Goal: Task Accomplishment & Management: Use online tool/utility

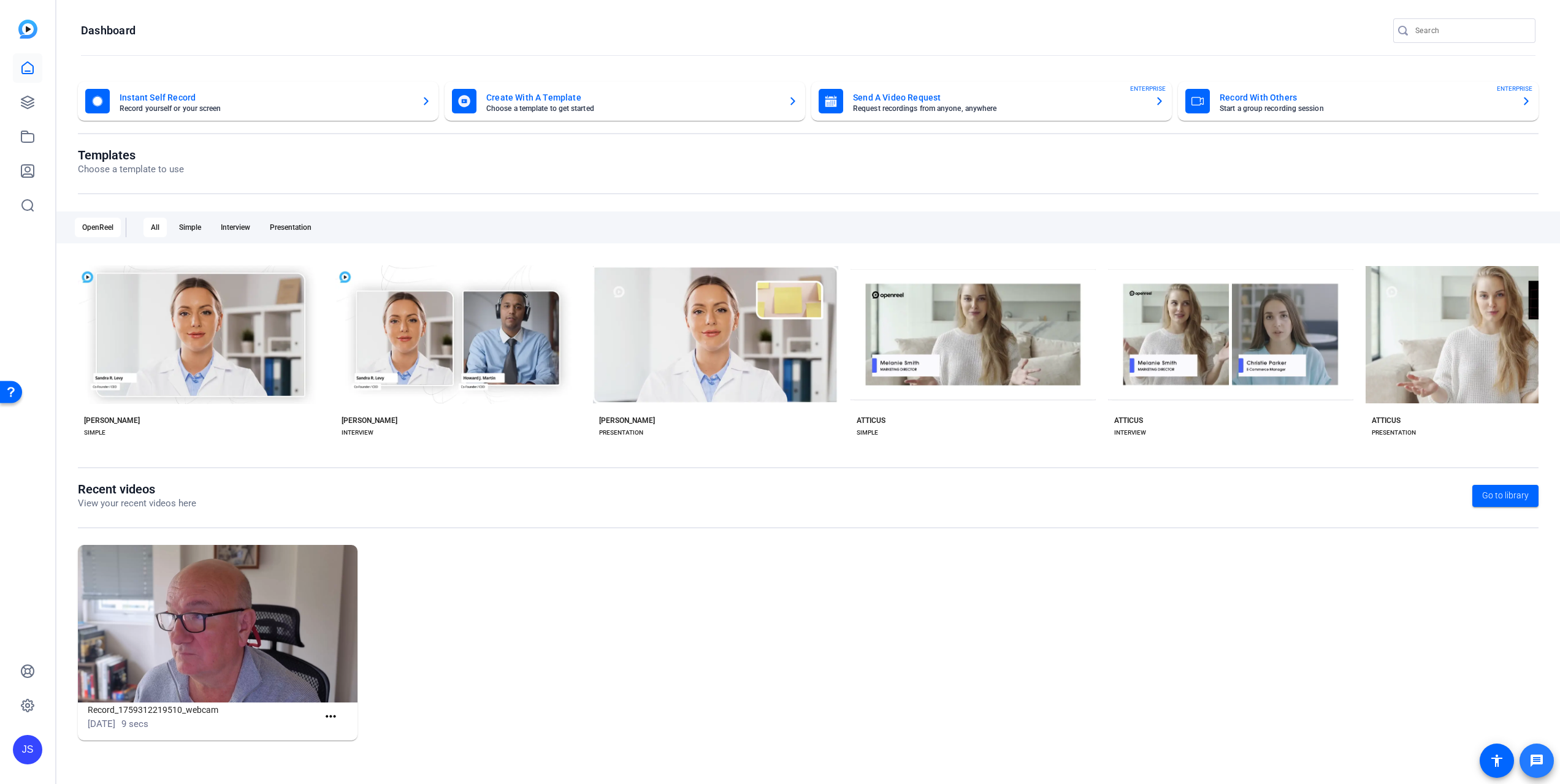
click at [1538, 761] on mat-icon "message" at bounding box center [1536, 760] width 15 height 15
click at [1492, 763] on mat-icon "accessibility" at bounding box center [1496, 760] width 15 height 15
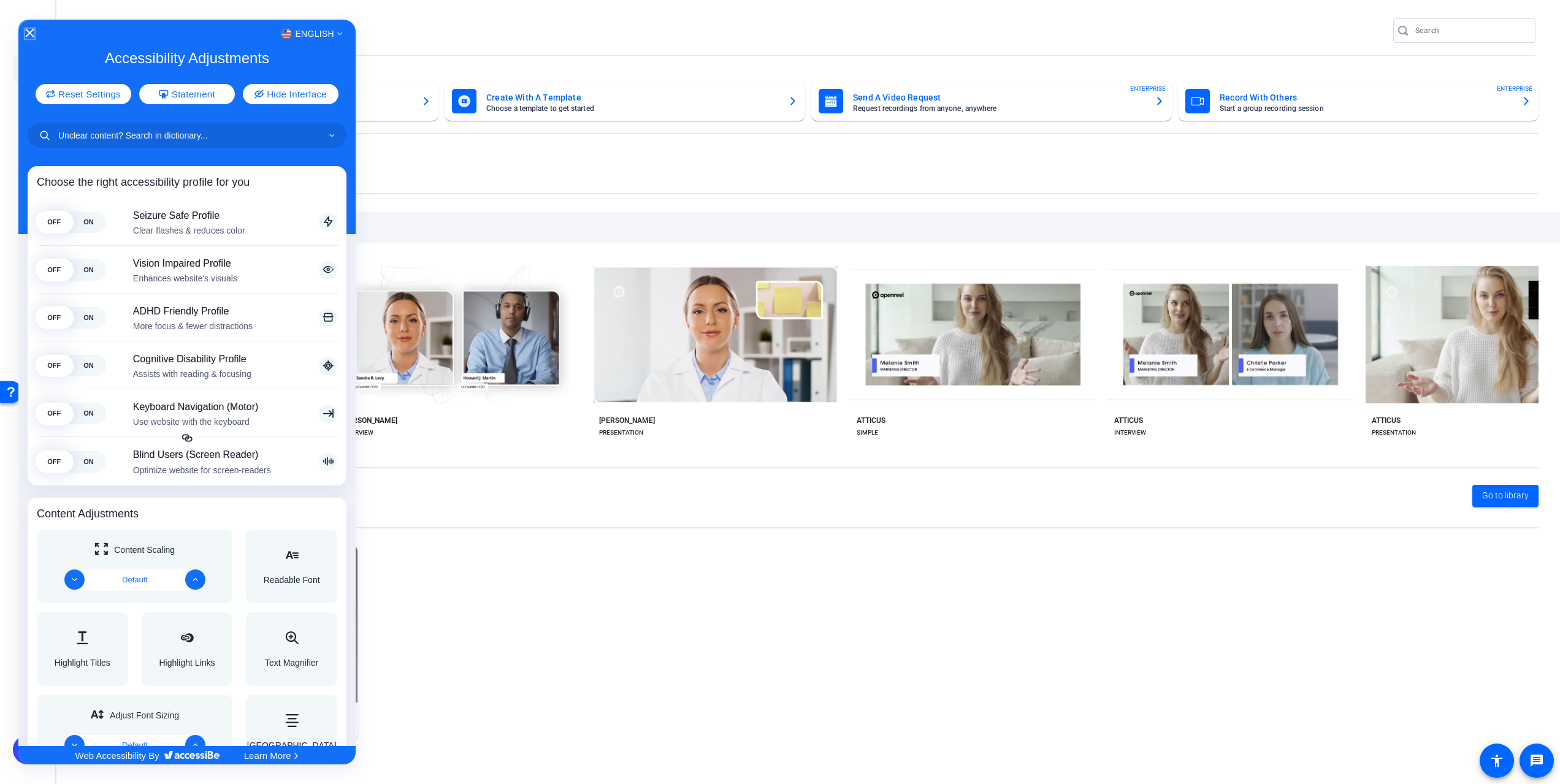
click at [27, 30] on icon "Close Accessibility Interface" at bounding box center [30, 33] width 8 height 8
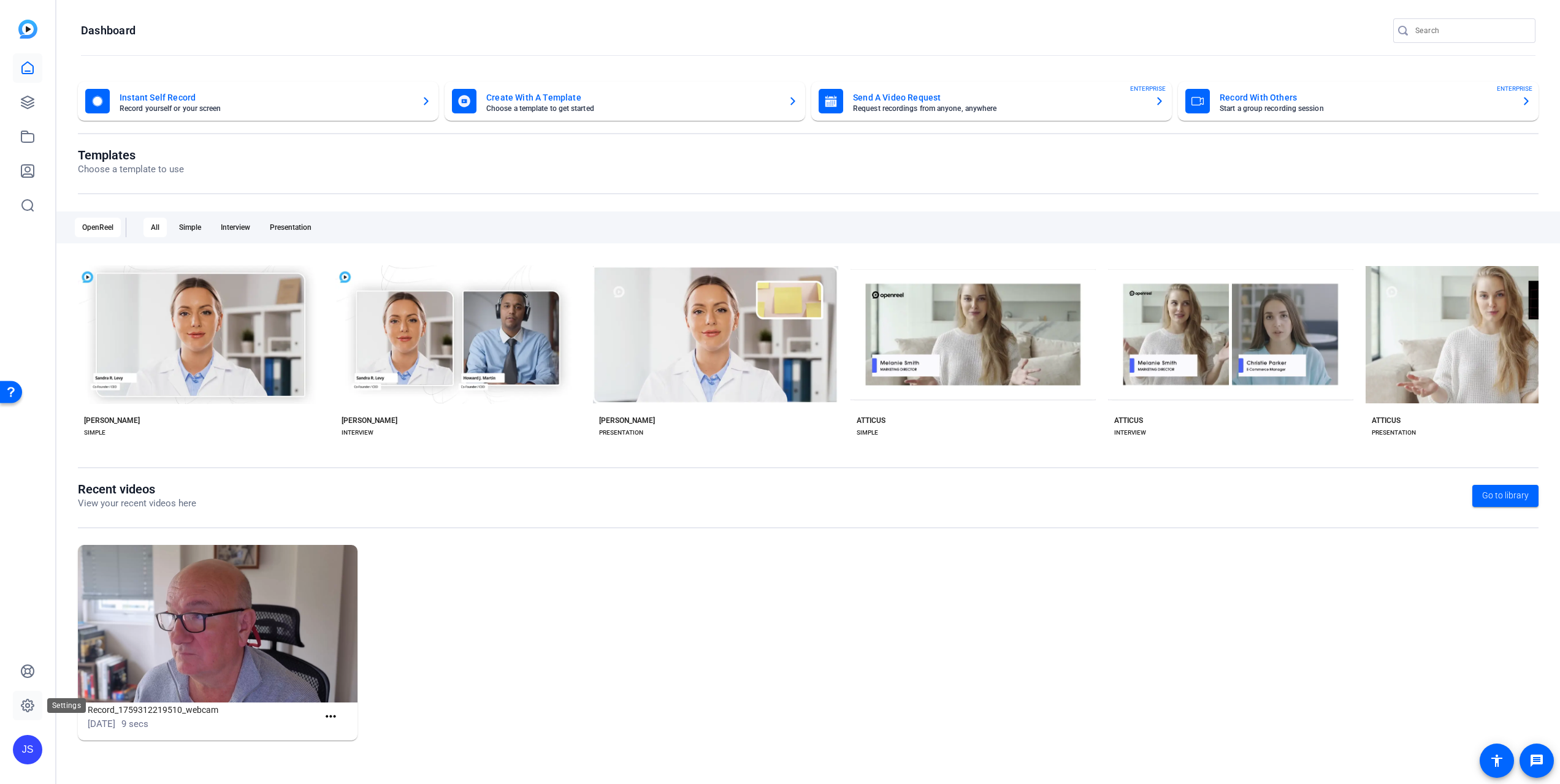
click at [26, 707] on icon at bounding box center [27, 705] width 15 height 15
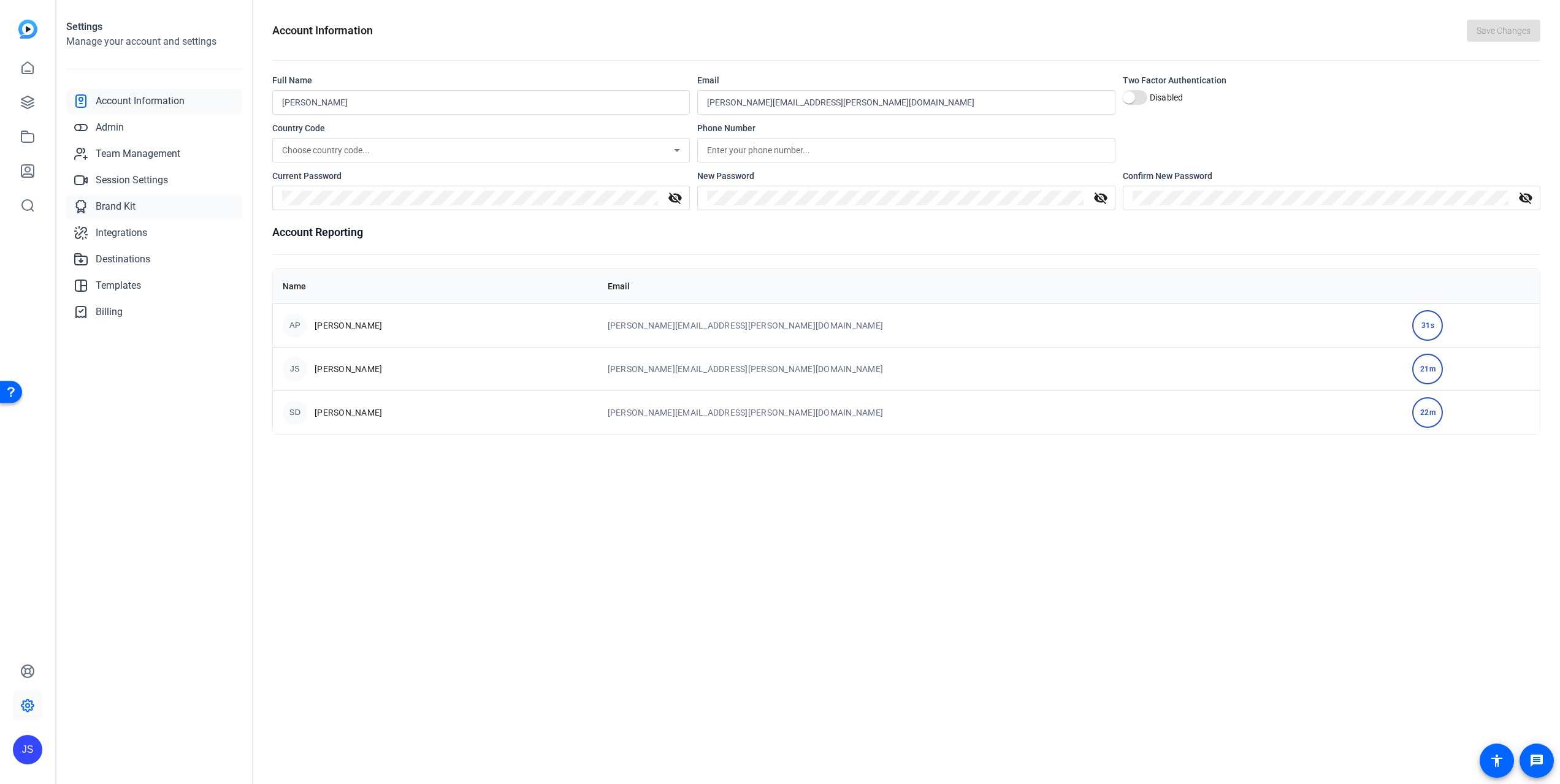
click at [134, 206] on span "Brand Kit" at bounding box center [116, 206] width 40 height 15
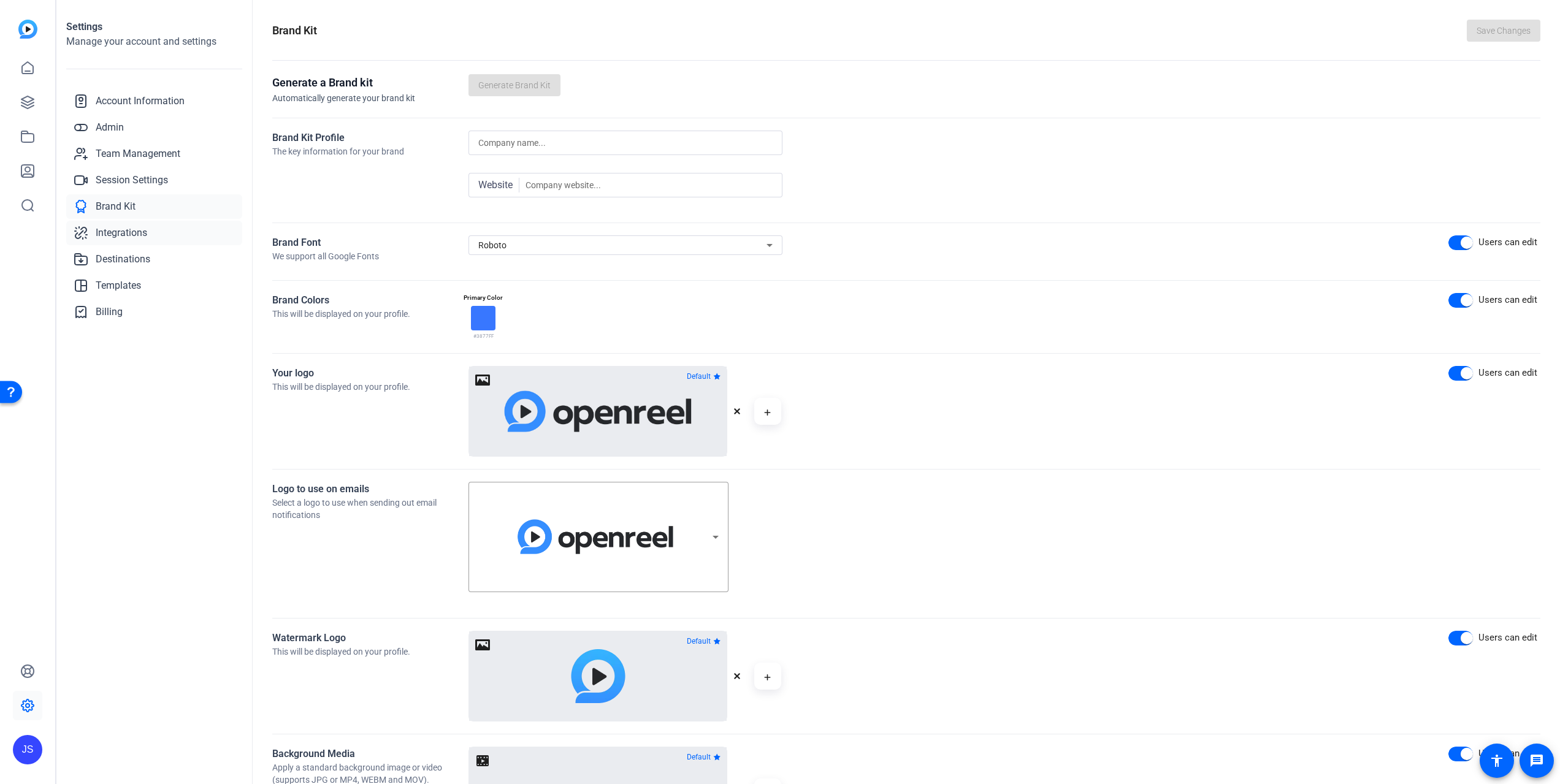
click at [111, 232] on span "Integrations" at bounding box center [121, 232] width 51 height 15
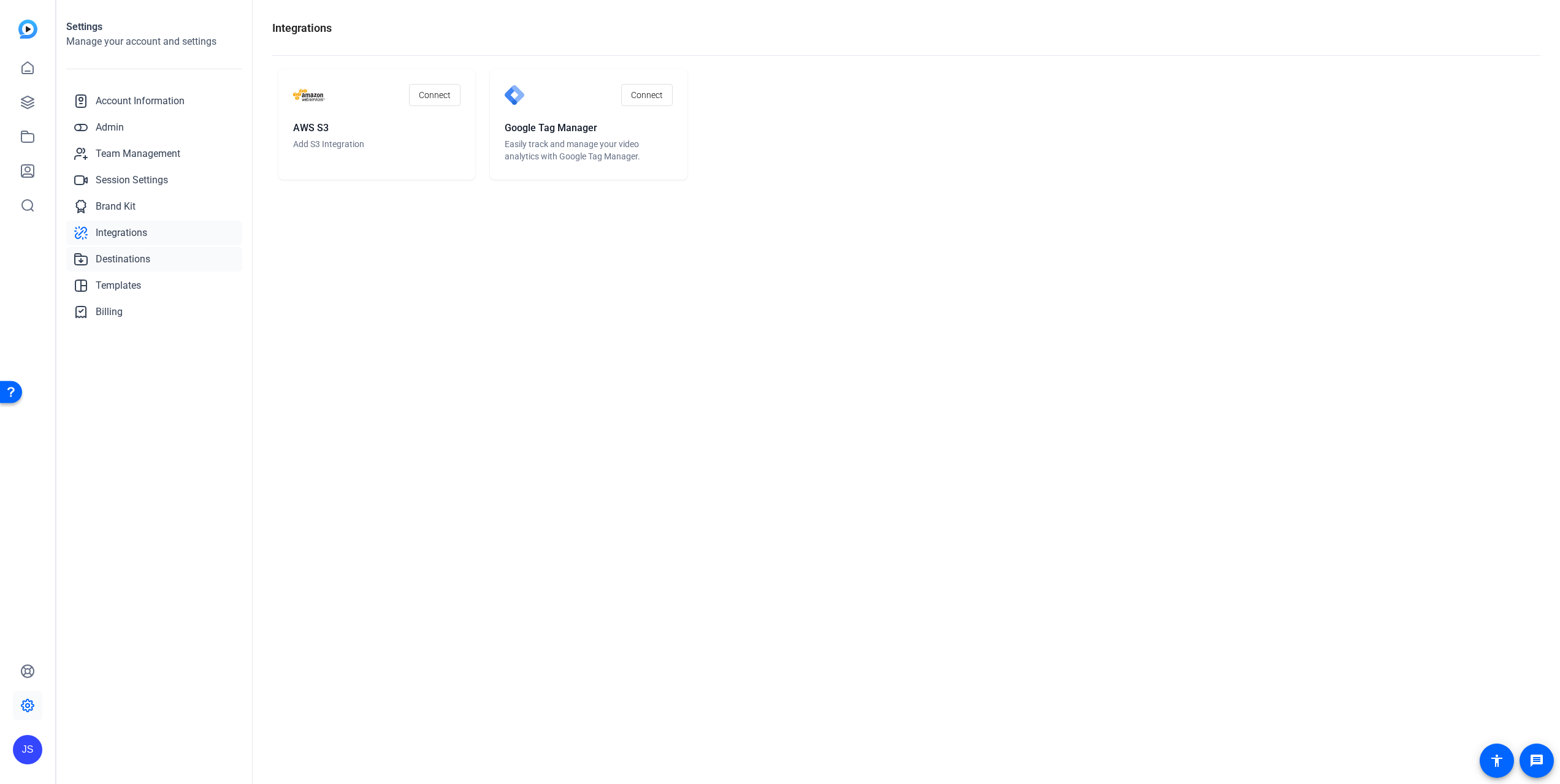
click at [109, 259] on span "Destinations" at bounding box center [123, 259] width 54 height 15
click at [26, 27] on img at bounding box center [28, 29] width 19 height 19
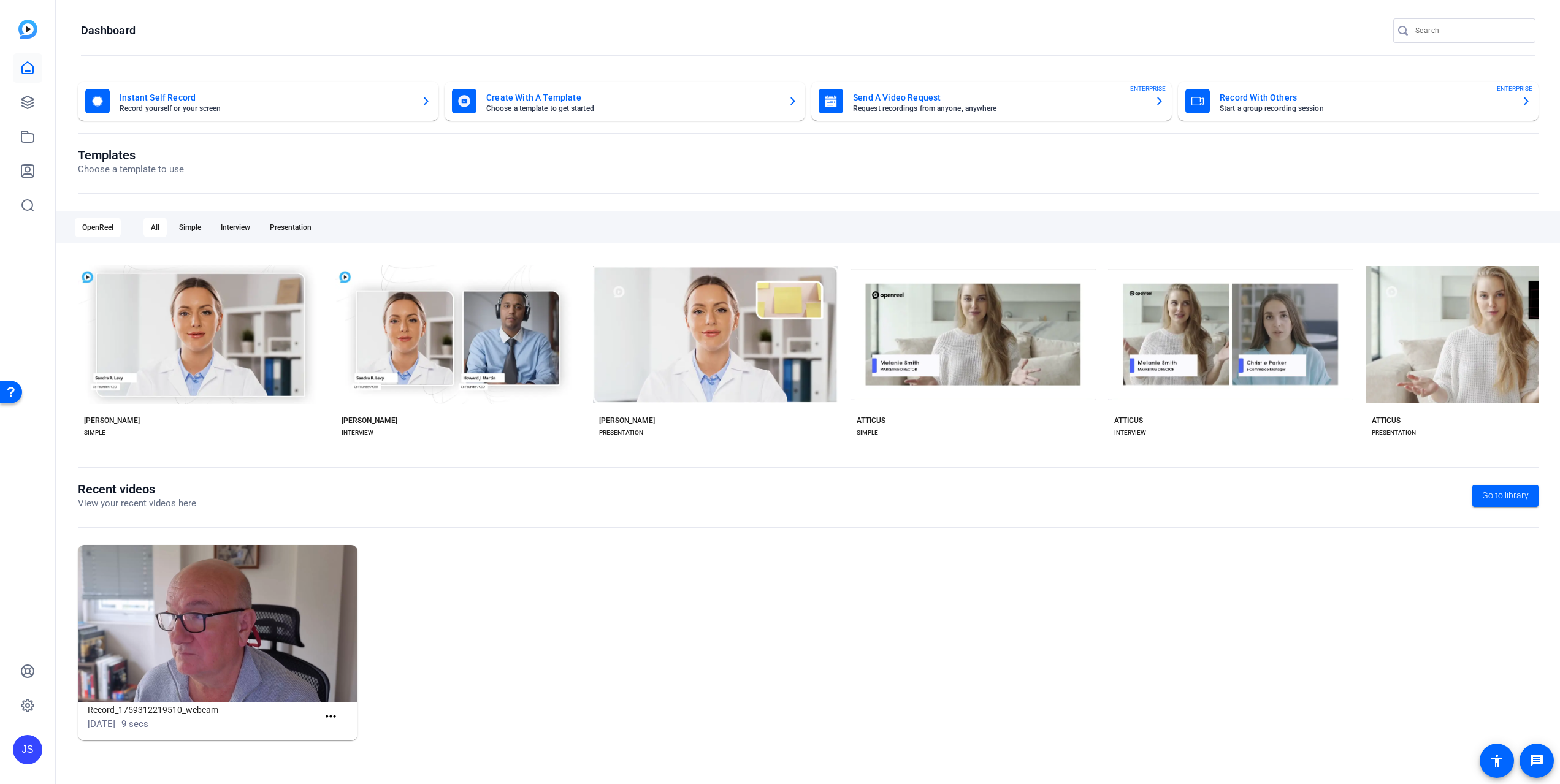
click at [1269, 96] on mat-card-title "Record With Others" at bounding box center [1365, 97] width 292 height 15
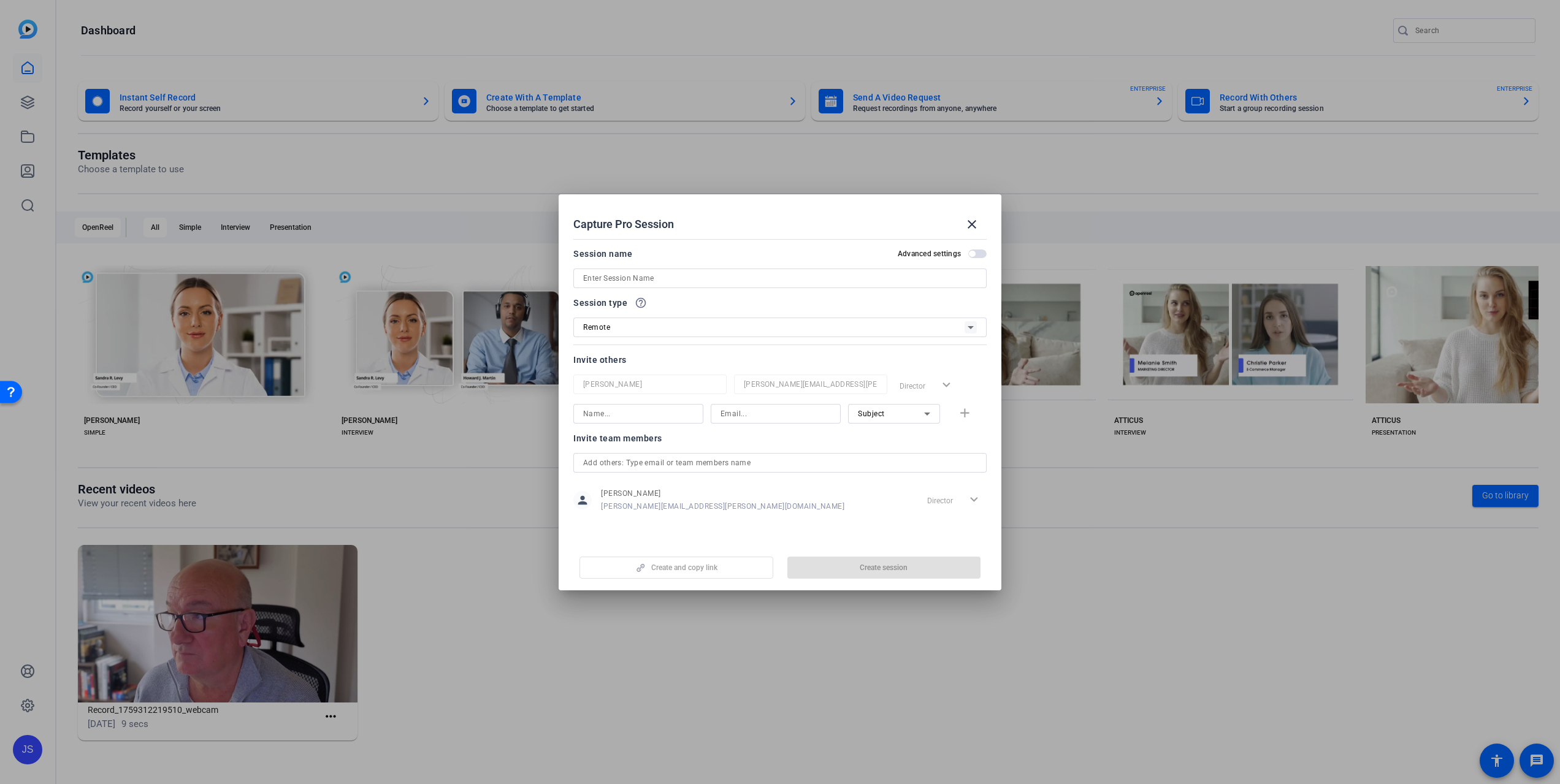
click at [892, 566] on div "Create and copy link Create session" at bounding box center [780, 563] width 414 height 31
click at [874, 566] on div "Create and copy link Create session" at bounding box center [780, 563] width 414 height 31
click at [635, 272] on input at bounding box center [780, 278] width 394 height 15
type input "Test"
click at [846, 562] on span "button" at bounding box center [884, 568] width 194 height 29
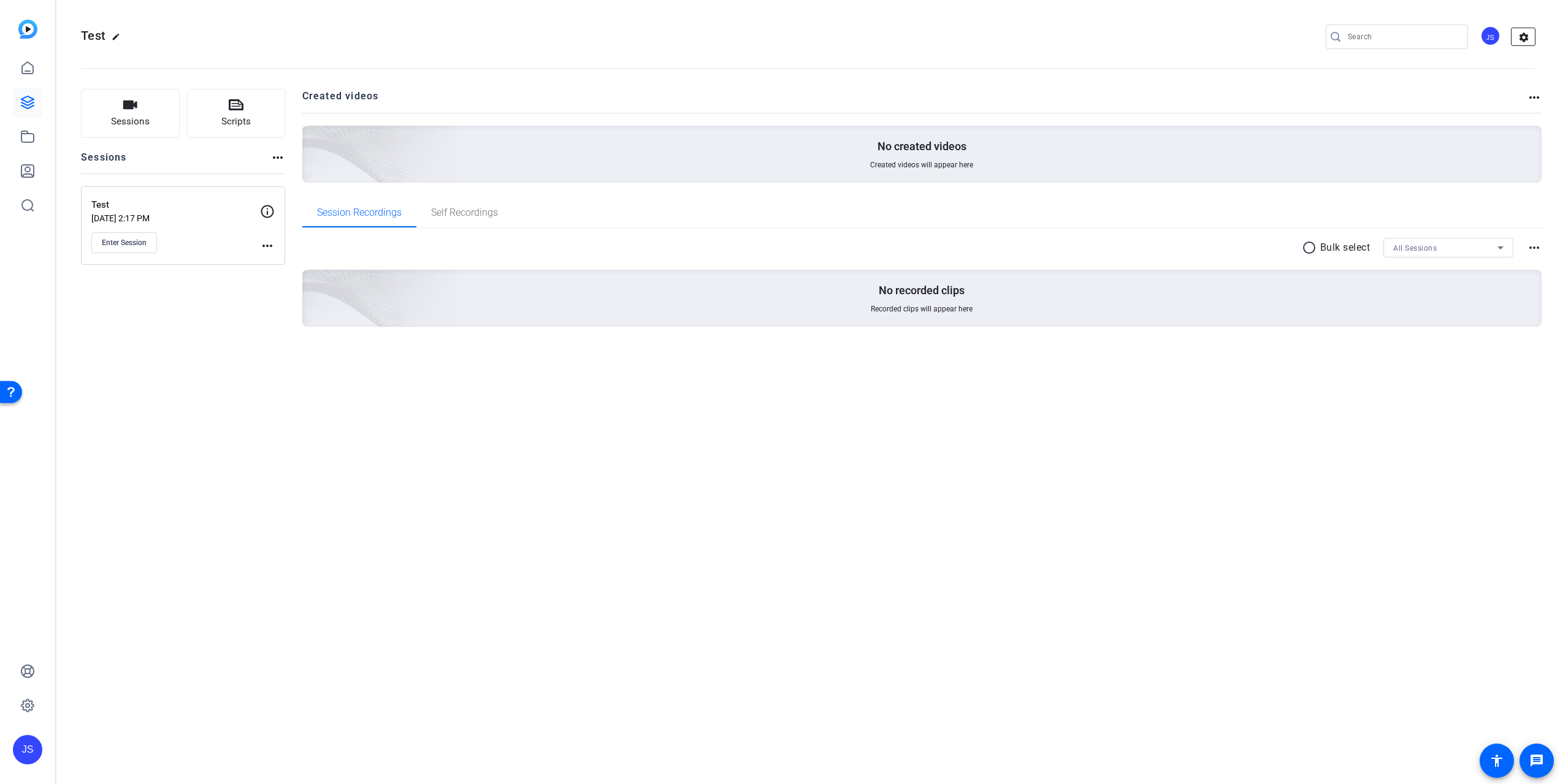
click at [1522, 35] on mat-icon "settings" at bounding box center [1524, 38] width 25 height 18
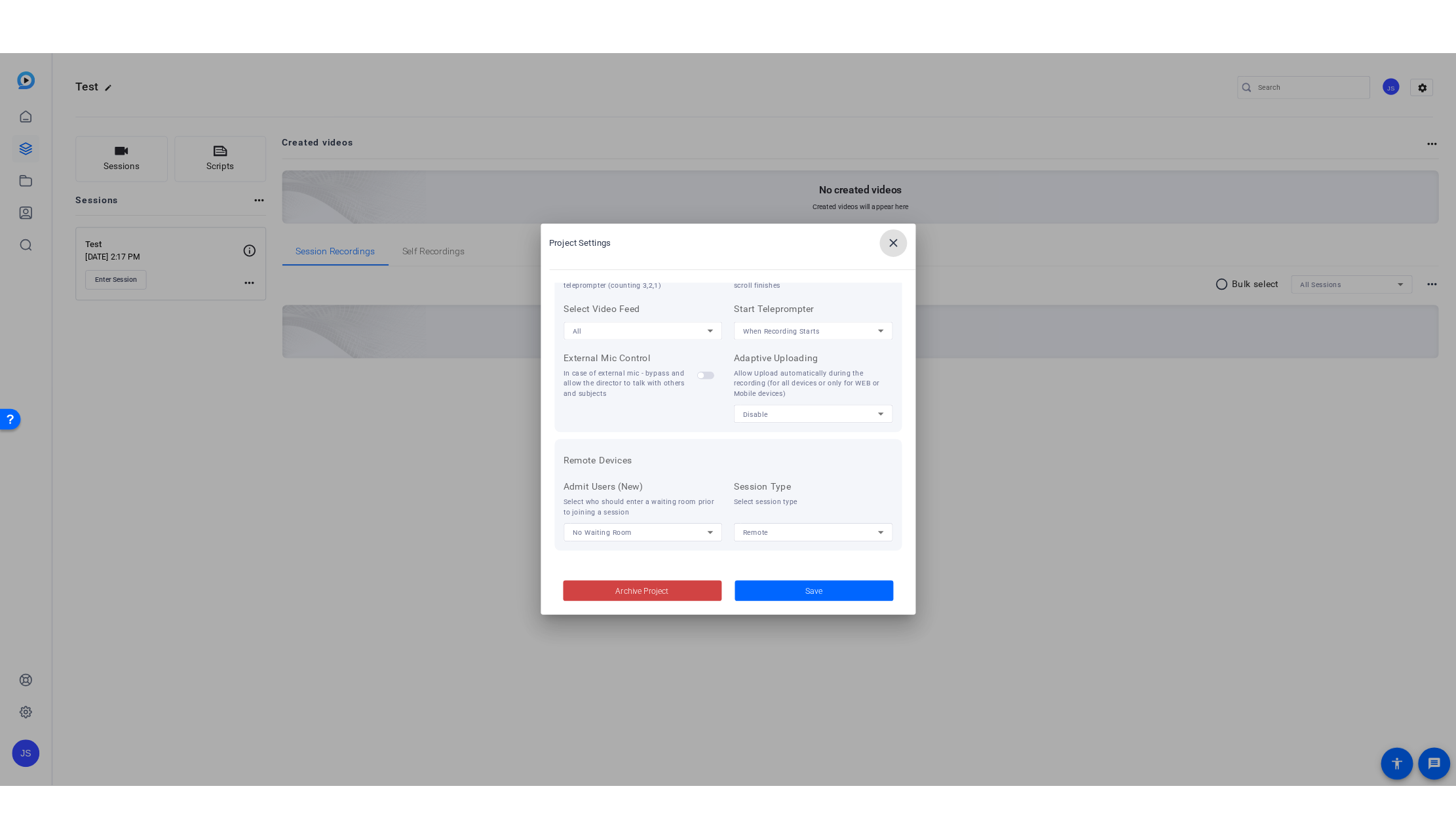
scroll to position [164, 0]
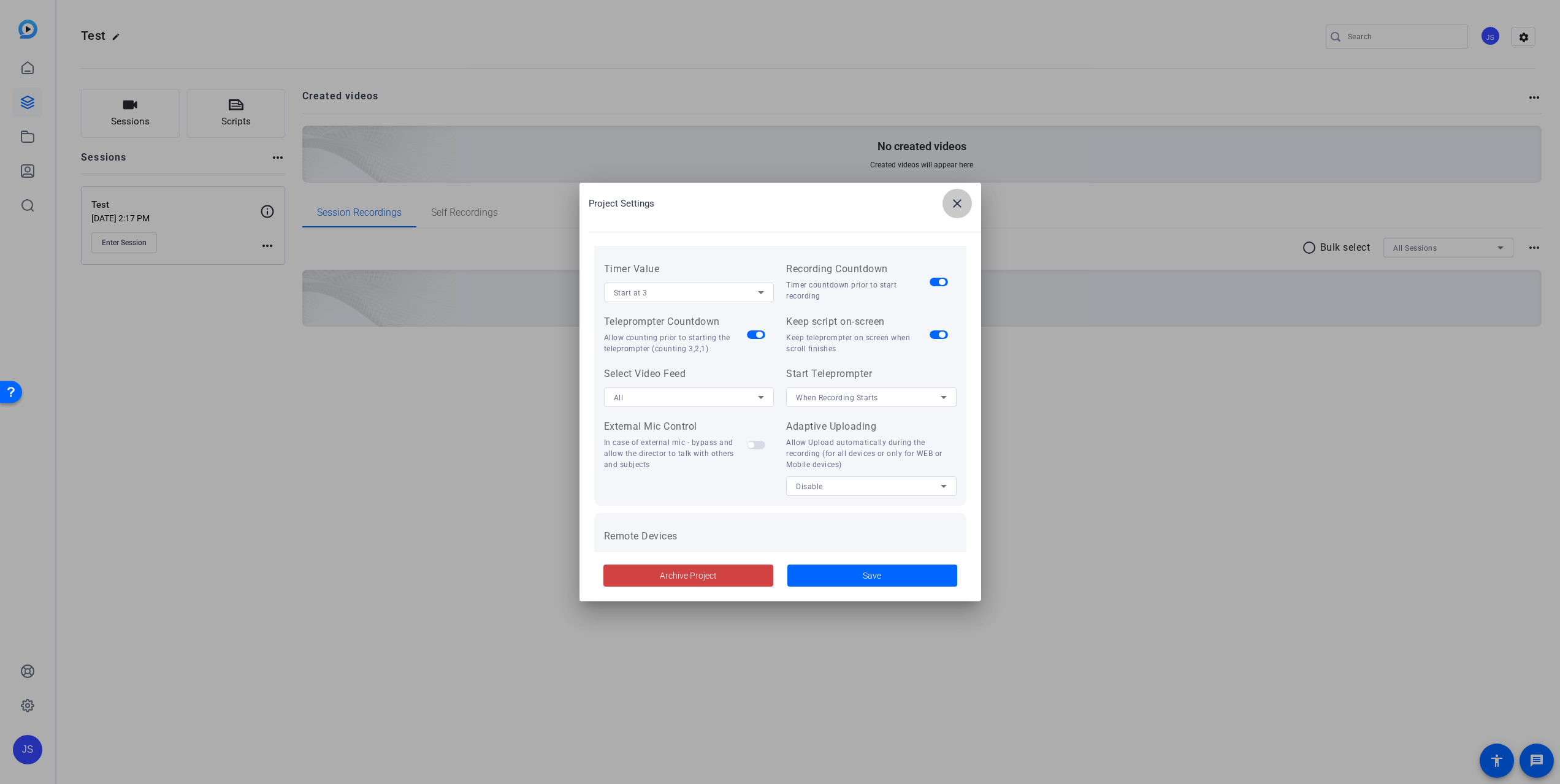
click at [960, 199] on mat-icon "close" at bounding box center [957, 203] width 15 height 15
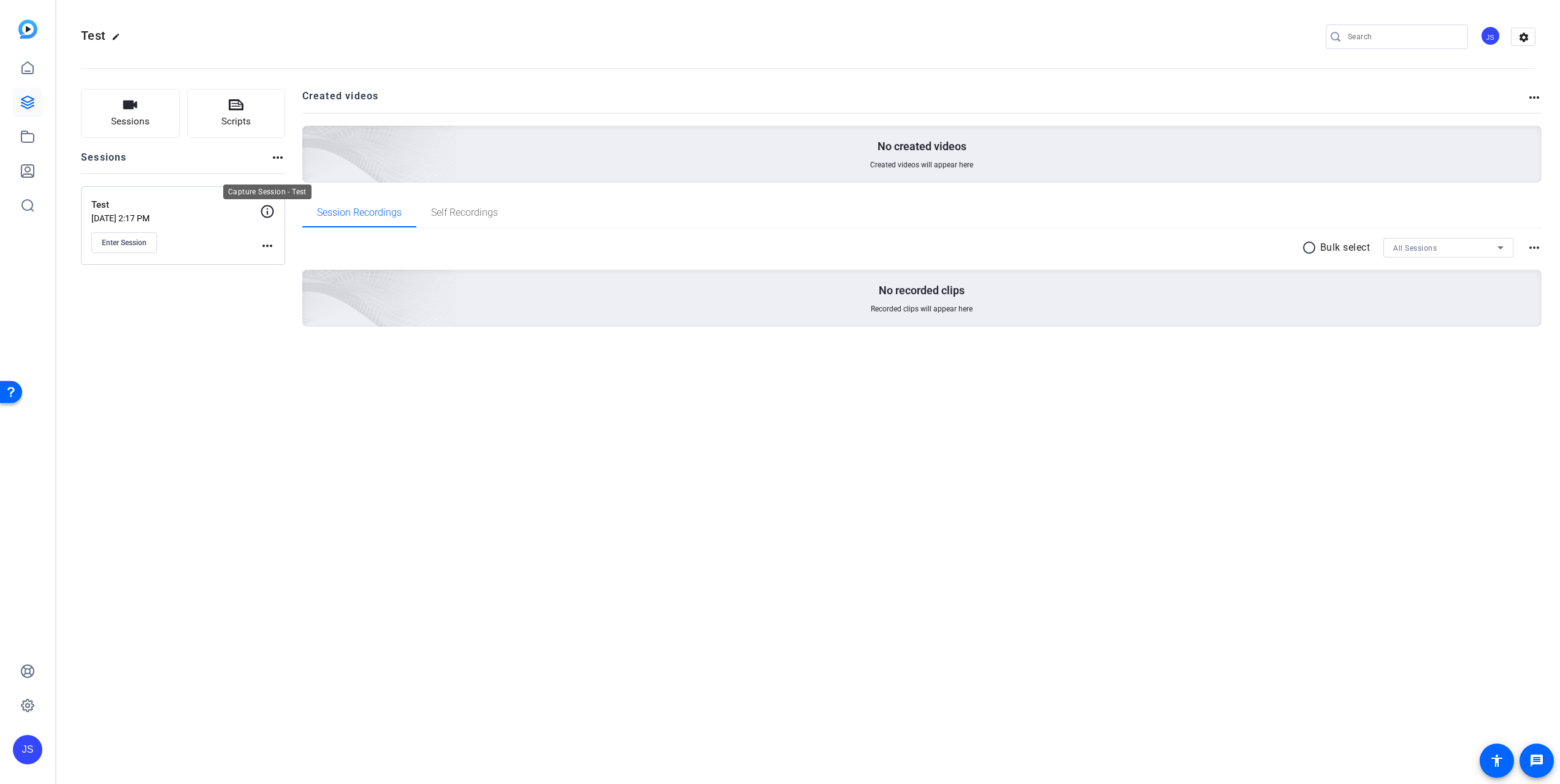
click at [267, 211] on icon at bounding box center [267, 211] width 13 height 13
click at [926, 301] on div "No recorded clips Recorded clips will appear here" at bounding box center [922, 298] width 1240 height 57
click at [25, 71] on icon at bounding box center [27, 68] width 15 height 15
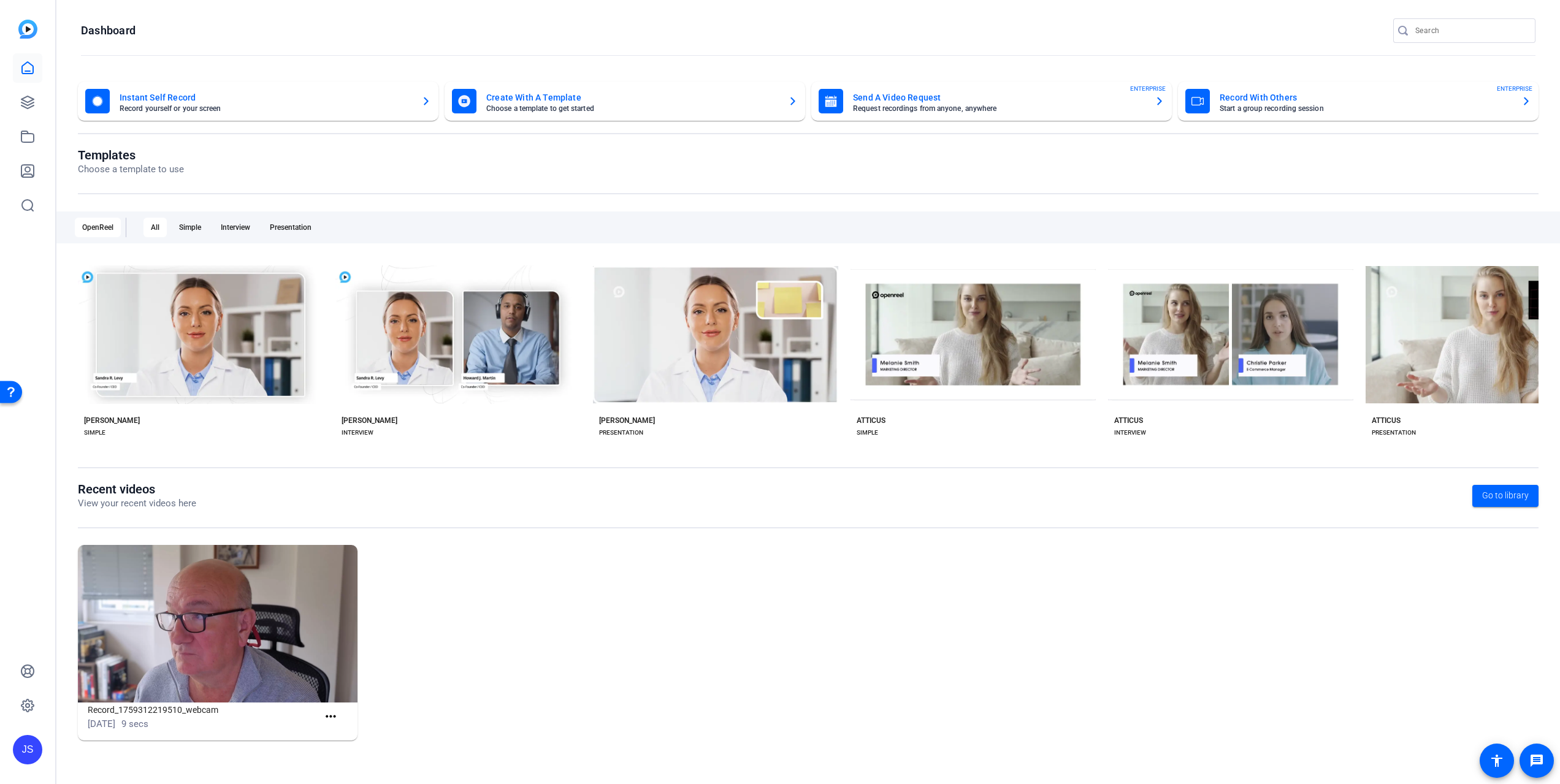
click at [1272, 99] on mat-card-title "Record With Others" at bounding box center [1365, 97] width 292 height 15
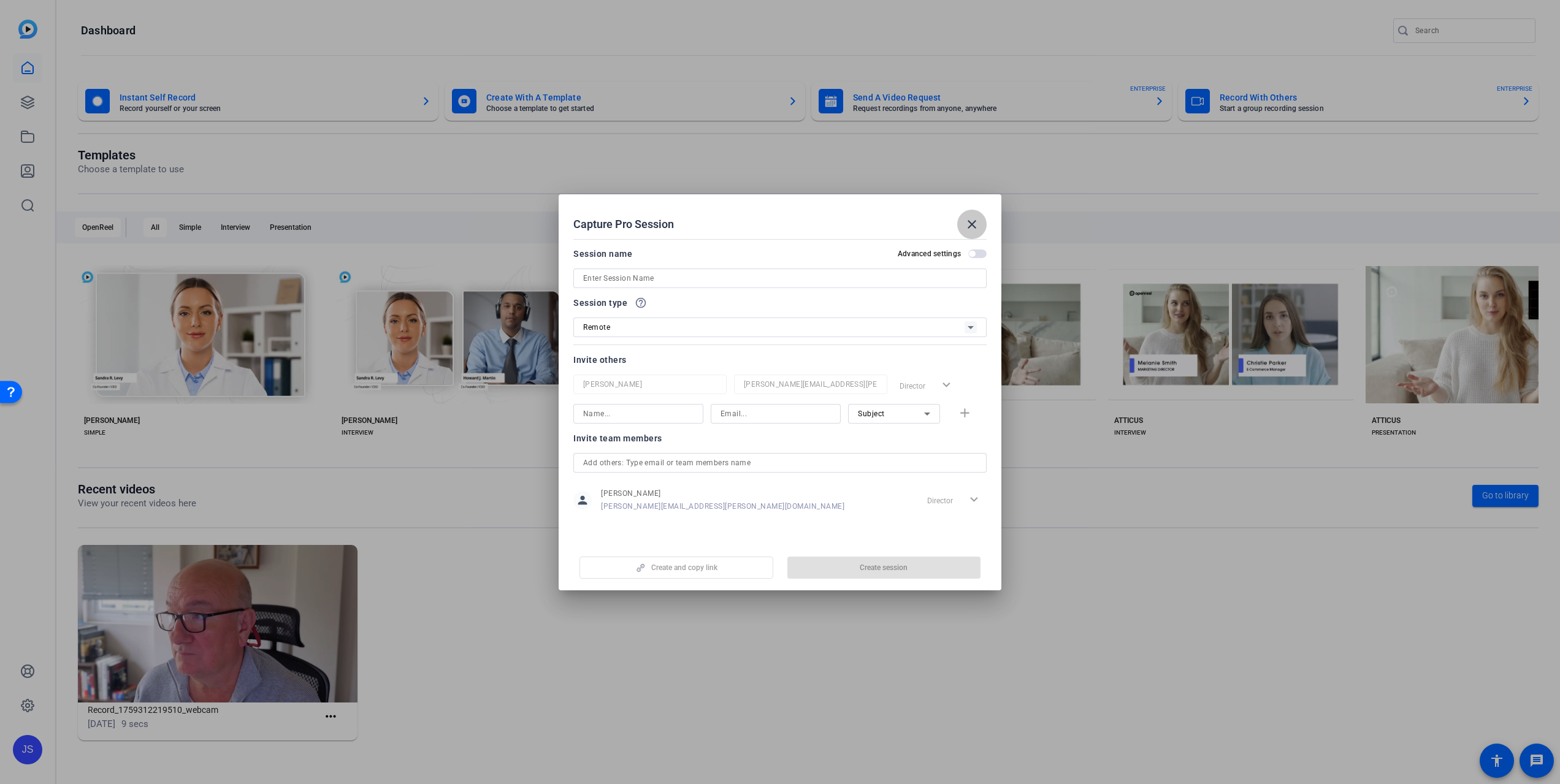
click at [972, 222] on mat-icon "close" at bounding box center [971, 224] width 15 height 15
